Goal: Task Accomplishment & Management: Complete application form

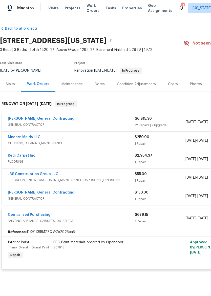
click at [108, 125] on span "GENERAL_CONTRACTOR" at bounding box center [71, 124] width 127 height 5
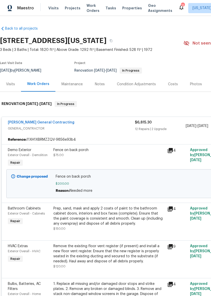
click at [49, 124] on link "[PERSON_NAME] General Contracting" at bounding box center [41, 123] width 67 height 4
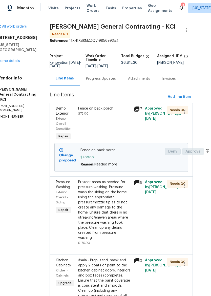
scroll to position [0, 9]
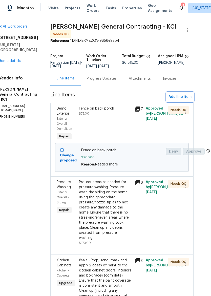
click at [181, 98] on span "Add line item" at bounding box center [180, 97] width 23 height 6
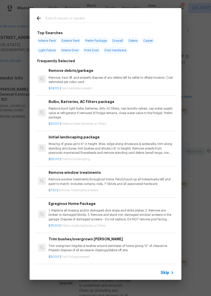
click at [117, 18] on input "text" at bounding box center [98, 19] width 107 height 8
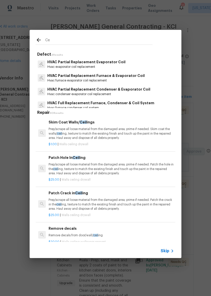
type input "C"
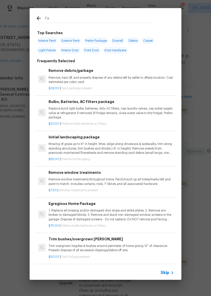
type input "Fan"
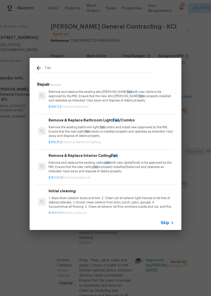
scroll to position [40, 0]
click at [133, 161] on p "Remove and replace the existing ceiling fan with new (style/finish to be approv…" at bounding box center [112, 167] width 126 height 13
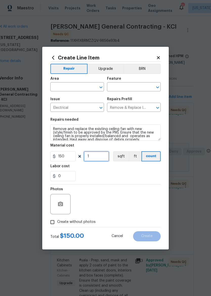
click at [102, 157] on input "1" at bounding box center [96, 156] width 25 height 10
type input "2"
click at [137, 178] on div "0" at bounding box center [105, 176] width 110 height 10
click at [75, 88] on input "text" at bounding box center [69, 88] width 39 height 8
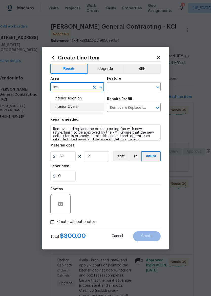
click at [84, 106] on li "Interior Overall" at bounding box center [77, 107] width 54 height 8
type input "Interior Overall"
click at [134, 85] on input "text" at bounding box center [126, 88] width 39 height 8
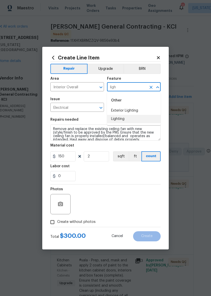
click at [133, 119] on li "Lighting" at bounding box center [134, 119] width 54 height 8
type input "Lighting"
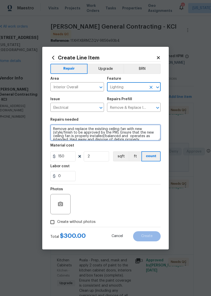
click at [154, 140] on textarea "Remove and replace the existing ceiling fan with new (style/finish to be approv…" at bounding box center [105, 133] width 110 height 16
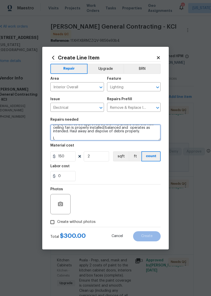
scroll to position [8, 0]
type textarea "Remove and replace the existing ceiling fan with new (style/finish to be approv…"
click at [135, 175] on div "0" at bounding box center [105, 176] width 110 height 10
click at [120, 183] on section "Repairs needed Remove and replace the existing ceiling fan with new (style/fini…" at bounding box center [105, 149] width 110 height 69
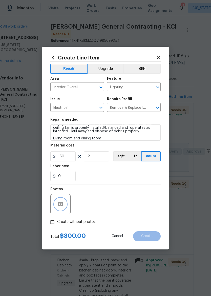
click at [63, 205] on icon "button" at bounding box center [60, 204] width 5 height 5
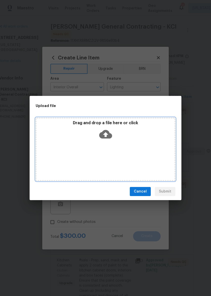
click at [110, 133] on icon at bounding box center [105, 134] width 13 height 9
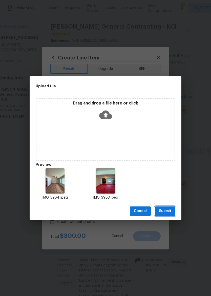
click at [171, 211] on span "Submit" at bounding box center [165, 211] width 12 height 6
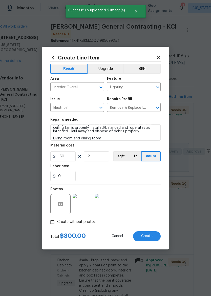
click at [152, 238] on span "Create" at bounding box center [146, 236] width 11 height 4
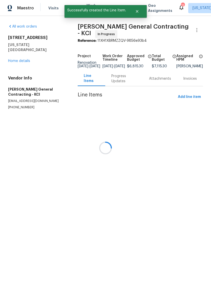
scroll to position [0, 0]
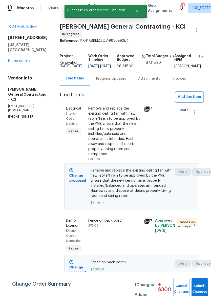
click at [194, 99] on span "Add line item" at bounding box center [189, 97] width 23 height 6
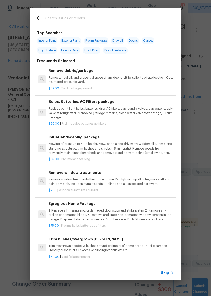
click at [101, 21] on input "text" at bounding box center [98, 19] width 107 height 8
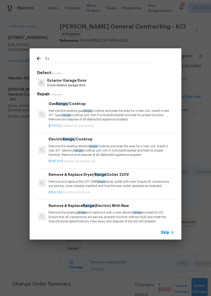
type input "R"
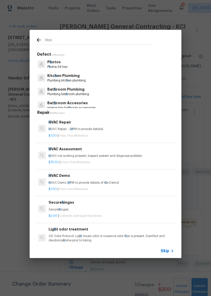
type input "Hood"
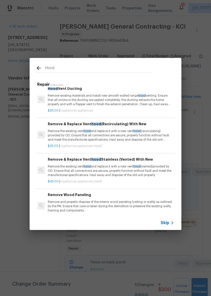
scroll to position [41, 1]
click at [124, 170] on p "Remove the existing vent hood and replace it with a new vent hood (vented)provi…" at bounding box center [111, 170] width 126 height 13
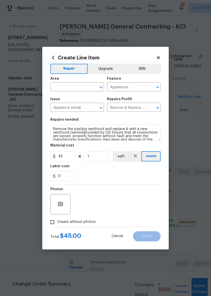
click at [101, 90] on button "Open" at bounding box center [100, 87] width 7 height 7
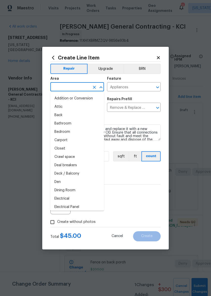
type input "i"
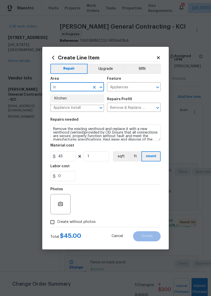
click at [74, 101] on li "Kitchen" at bounding box center [77, 98] width 54 height 8
type input "Kitchen"
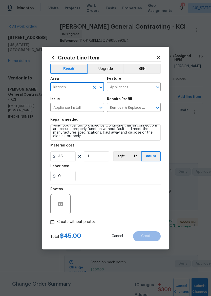
scroll to position [7, 0]
click at [136, 138] on textarea "Remove the existing venthood and replace it with a new venthood (vented)provide…" at bounding box center [105, 133] width 110 height 16
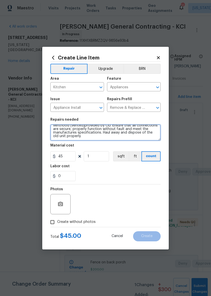
scroll to position [12, 0]
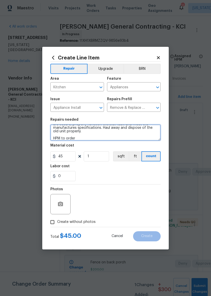
type textarea "Remove the existing venthood and replace it with a new venthood (vented)provide…"
click at [117, 177] on div "0" at bounding box center [105, 176] width 110 height 10
click at [57, 222] on input "Create without photos" at bounding box center [53, 222] width 10 height 10
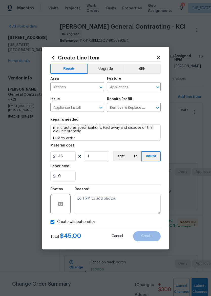
click at [67, 224] on span "Create without photos" at bounding box center [76, 221] width 38 height 5
click at [57, 224] on input "Create without photos" at bounding box center [53, 222] width 10 height 10
checkbox input "false"
click at [63, 205] on icon "button" at bounding box center [60, 204] width 5 height 5
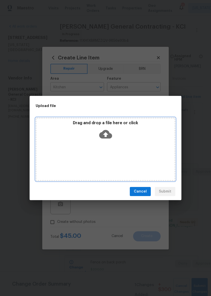
click at [108, 138] on icon at bounding box center [105, 134] width 13 height 9
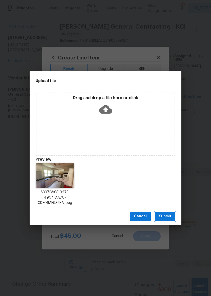
click at [169, 215] on span "Submit" at bounding box center [165, 216] width 12 height 6
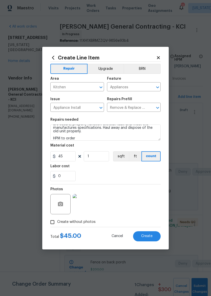
click at [150, 235] on span "Create" at bounding box center [146, 236] width 11 height 4
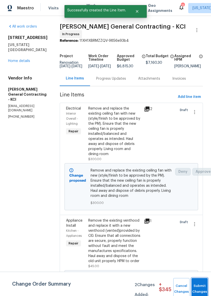
click at [201, 285] on button "Submit Changes" at bounding box center [200, 289] width 16 height 22
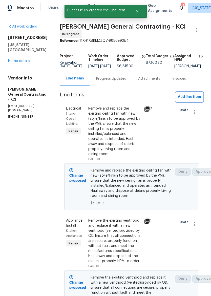
click at [192, 99] on span "Add line item" at bounding box center [189, 97] width 23 height 6
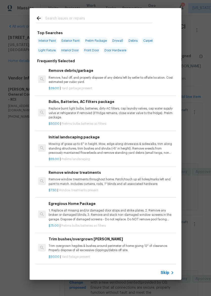
click at [129, 22] on input "text" at bounding box center [98, 19] width 107 height 8
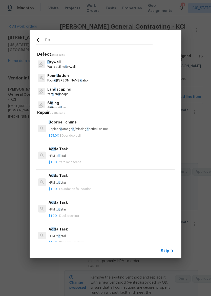
type input "Dish"
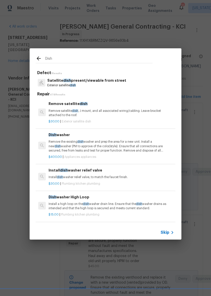
click at [113, 145] on p "Remove the existing dish washer and prep the area for a new unit. Install a new…" at bounding box center [112, 146] width 126 height 13
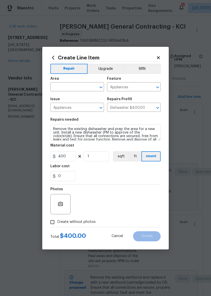
click at [80, 86] on input "text" at bounding box center [69, 88] width 39 height 8
click at [68, 97] on li "Kitchen" at bounding box center [77, 98] width 54 height 8
type input "Kitchen"
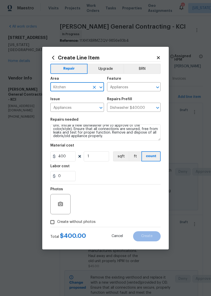
scroll to position [7, 0]
click at [124, 140] on textarea "Remove the existing dishwasher and prep the area for a new unit. Install a new …" at bounding box center [105, 133] width 110 height 16
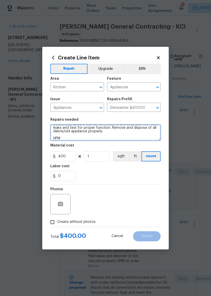
scroll to position [12, 0]
type textarea "Remove the existing dishwasher and prep the area for a new unit. Install a new …"
click at [114, 177] on div "0" at bounding box center [105, 176] width 110 height 10
click at [54, 220] on input "Create without photos" at bounding box center [53, 222] width 10 height 10
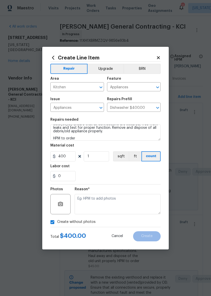
click at [53, 222] on input "Create without photos" at bounding box center [53, 222] width 10 height 10
checkbox input "false"
click at [61, 205] on circle "button" at bounding box center [61, 204] width 2 height 2
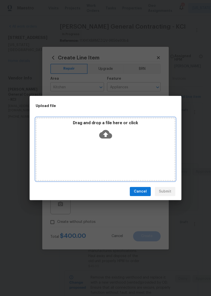
click at [105, 137] on icon at bounding box center [105, 134] width 13 height 13
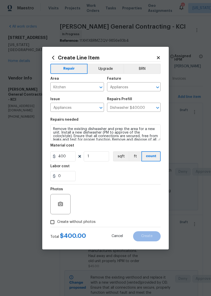
scroll to position [12, 0]
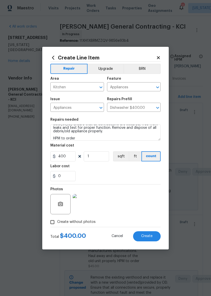
click at [149, 237] on span "Create" at bounding box center [146, 236] width 11 height 4
type input "0"
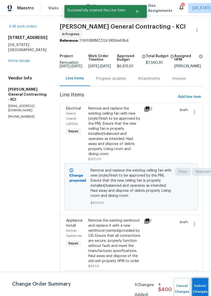
click at [200, 283] on button "Submit Changes" at bounding box center [200, 289] width 16 height 22
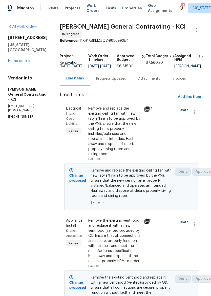
click at [24, 59] on link "Home details" at bounding box center [19, 61] width 22 height 4
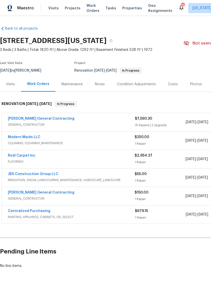
click at [98, 83] on div "Notes" at bounding box center [100, 84] width 10 height 5
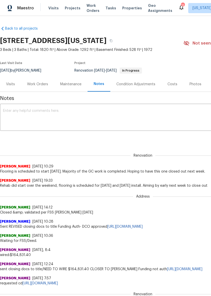
click at [86, 112] on textarea at bounding box center [143, 118] width 280 height 18
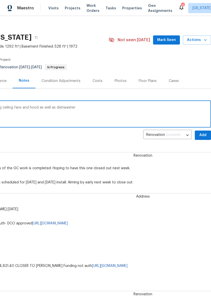
scroll to position [3, 75]
type textarea "Spoke with PM and he agreed on upgrading ceiling fans and hood as well as dishw…"
click at [202, 135] on span "Add" at bounding box center [203, 135] width 8 height 6
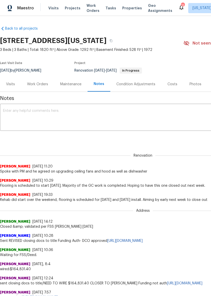
scroll to position [0, 0]
click at [116, 42] on button "button" at bounding box center [111, 40] width 9 height 9
click at [122, 10] on span "Properties" at bounding box center [132, 8] width 20 height 5
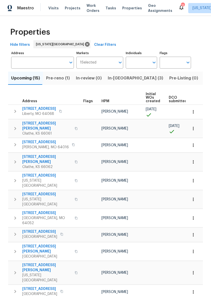
click at [116, 80] on span "In-reno (3)" at bounding box center [135, 78] width 55 height 7
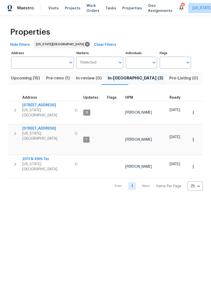
click at [13, 129] on button "button" at bounding box center [15, 133] width 10 height 15
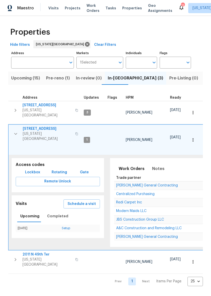
click at [36, 169] on span "Lockbox" at bounding box center [32, 172] width 15 height 6
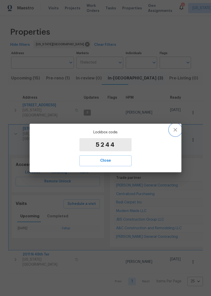
click at [172, 130] on button "button" at bounding box center [175, 130] width 12 height 12
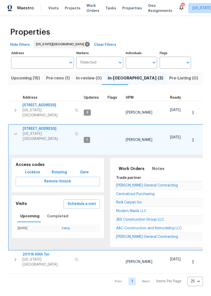
click at [13, 131] on icon "button" at bounding box center [16, 134] width 6 height 6
